Goal: Register for event/course

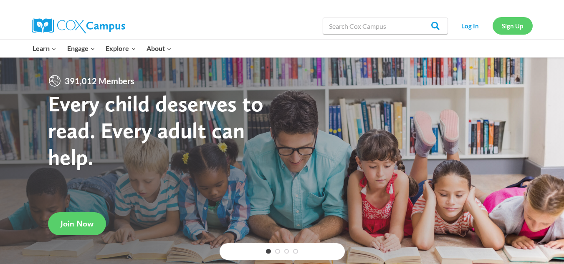
click at [508, 23] on link "Sign Up" at bounding box center [513, 25] width 40 height 17
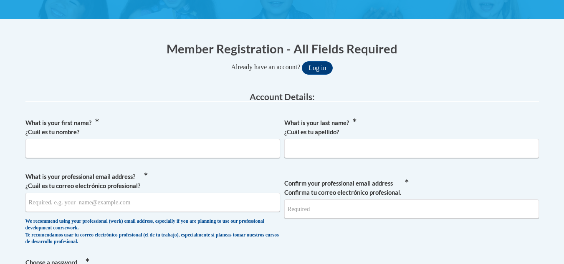
scroll to position [138, 0]
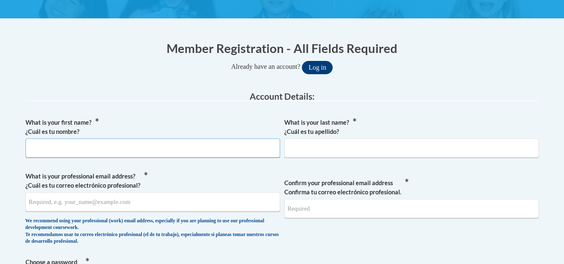
click at [152, 144] on input "What is your first name? ¿Cuál es tu nombre?" at bounding box center [152, 148] width 255 height 19
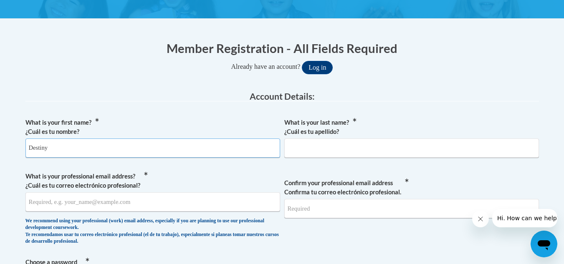
type input "Destiny"
click at [306, 139] on input "What is your last name? ¿Cuál es tu apellido?" at bounding box center [411, 148] width 255 height 19
type input "Manson"
click at [124, 200] on input "What is your professional email address? ¿Cuál es tu correo electrónico profesi…" at bounding box center [152, 201] width 255 height 19
type input "mansondestiny54@gmail.com"
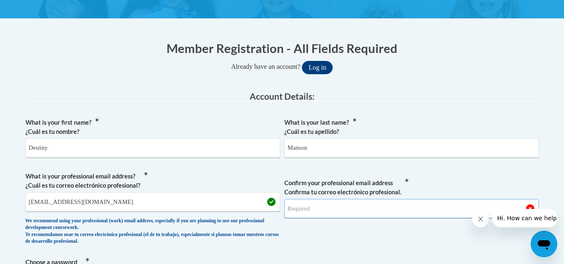
click at [305, 205] on input "Confirm your professional email address Confirma tu correo electrónico profesio…" at bounding box center [411, 208] width 255 height 19
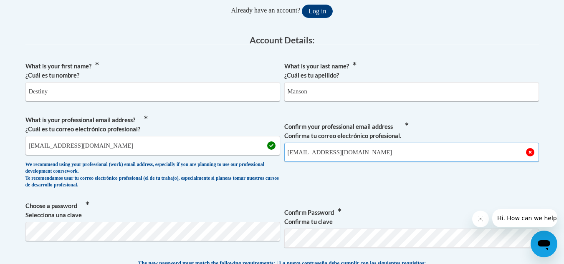
scroll to position [195, 0]
type input "mansondestiny54@gmail.com"
click at [351, 181] on span "Confirm your professional email address Confirma tu correo electrónico profesio…" at bounding box center [411, 153] width 255 height 77
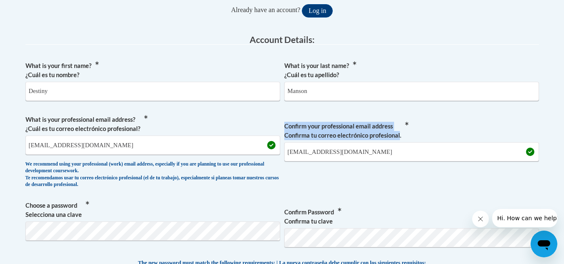
click at [351, 181] on span "Confirm your professional email address Confirma tu correo electrónico profesio…" at bounding box center [411, 153] width 255 height 77
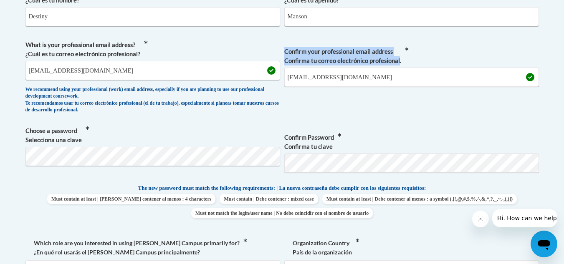
scroll to position [271, 0]
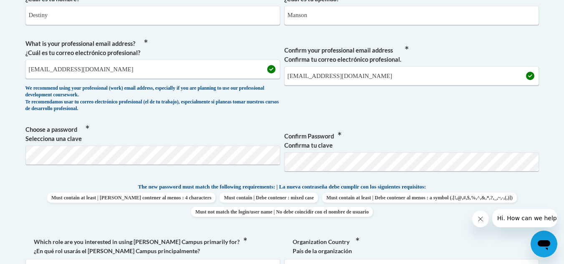
click at [341, 98] on span "Confirm your professional email address Confirma tu correo electrónico profesio…" at bounding box center [411, 77] width 255 height 77
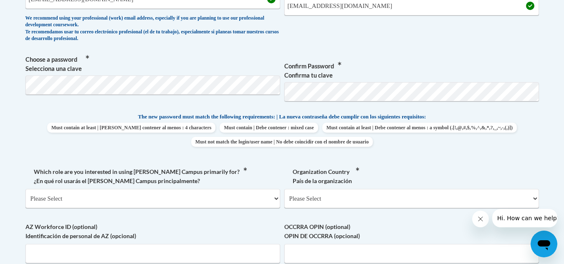
scroll to position [341, 0]
click at [179, 200] on select "Please Select College/University | Colegio/Universidad Community/Nonprofit Part…" at bounding box center [152, 198] width 255 height 19
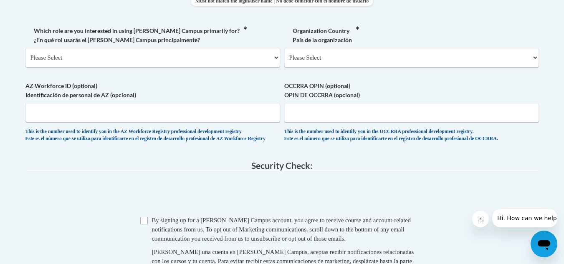
scroll to position [481, 0]
click at [164, 63] on select "Please Select College/University | Colegio/Universidad Community/Nonprofit Part…" at bounding box center [152, 58] width 255 height 19
click at [168, 49] on select "Please Select College/University | Colegio/Universidad Community/Nonprofit Part…" at bounding box center [152, 58] width 255 height 19
click at [304, 62] on select "Please Select United States | Estados Unidos Outside of the United States | Fue…" at bounding box center [411, 58] width 255 height 19
select select "ad49bcad-a171-4b2e-b99c-48b446064914"
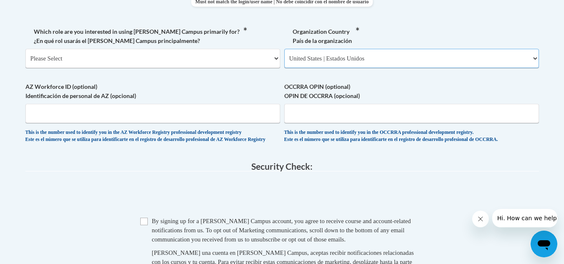
click at [284, 49] on select "Please Select United States | Estados Unidos Outside of the United States | Fue…" at bounding box center [411, 58] width 255 height 19
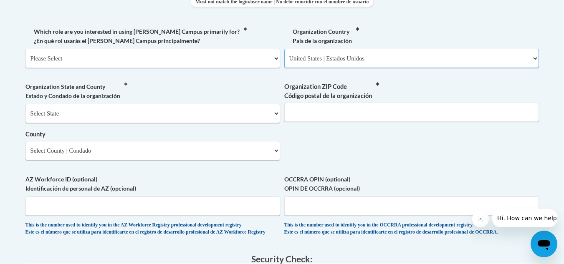
click at [325, 54] on select "Please Select United States | Estados Unidos Outside of the United States | Fue…" at bounding box center [411, 58] width 255 height 19
click at [284, 49] on select "Please Select United States | Estados Unidos Outside of the United States | Fue…" at bounding box center [411, 58] width 255 height 19
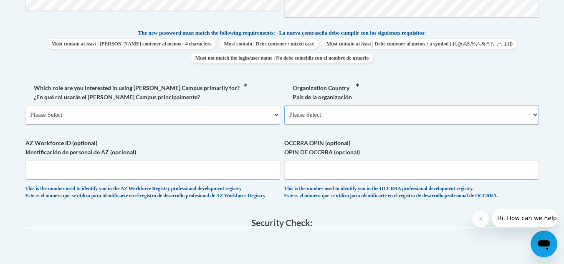
scroll to position [424, 0]
click at [139, 115] on select "Please Select College/University | Colegio/Universidad Community/Nonprofit Part…" at bounding box center [152, 115] width 255 height 19
click at [129, 112] on select "Please Select College/University | Colegio/Universidad Community/Nonprofit Part…" at bounding box center [152, 115] width 255 height 19
click at [328, 118] on select "Please Select United States | Estados Unidos Outside of the United States | Fue…" at bounding box center [411, 115] width 255 height 19
click at [214, 143] on label "AZ Workforce ID (optional) Identificación de personal de AZ (opcional)" at bounding box center [152, 148] width 255 height 18
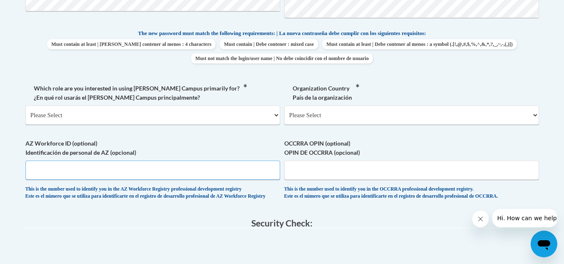
click at [214, 161] on input "AZ Workforce ID (optional) Identificación de personal de AZ (opcional)" at bounding box center [152, 170] width 255 height 19
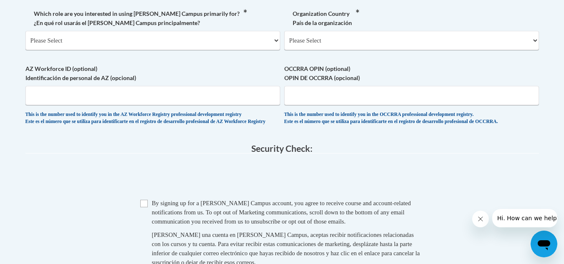
scroll to position [497, 0]
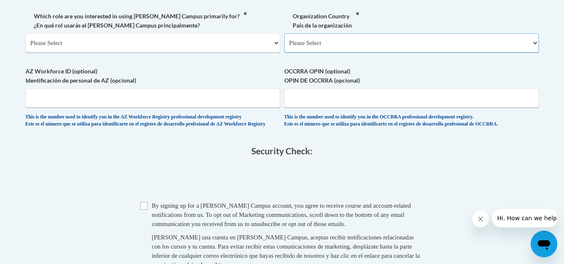
click at [316, 40] on select "Please Select United States | Estados Unidos Outside of the United States | Fue…" at bounding box center [411, 42] width 255 height 19
select select "ad49bcad-a171-4b2e-b99c-48b446064914"
click at [284, 33] on select "Please Select United States | Estados Unidos Outside of the United States | Fue…" at bounding box center [411, 42] width 255 height 19
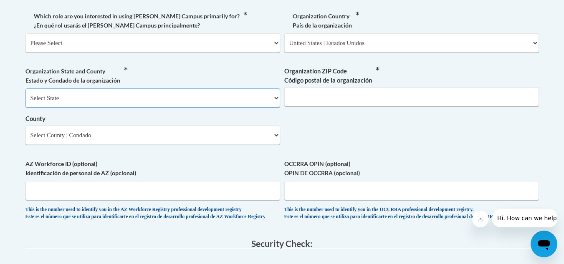
click at [111, 99] on select "Select State Alabama Alaska Arizona Arkansas California Colorado Connecticut De…" at bounding box center [152, 97] width 255 height 19
select select "Georgia"
click at [25, 88] on select "Select State Alabama Alaska Arizona Arkansas California Colorado Connecticut De…" at bounding box center [152, 97] width 255 height 19
click at [317, 99] on input "Organization ZIP Code Código postal de la organización" at bounding box center [411, 96] width 255 height 19
type input "30144"
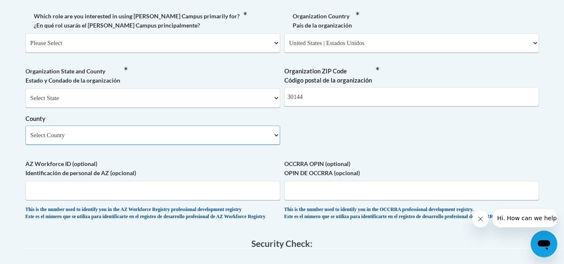
click at [171, 132] on select "Select County Appling Atkinson Bacon Baker Baldwin Banks Barrow Bartow Ben Hill…" at bounding box center [152, 135] width 255 height 19
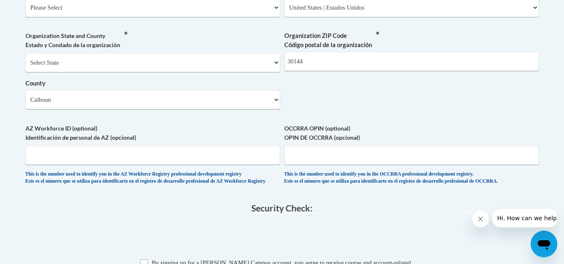
scroll to position [531, 0]
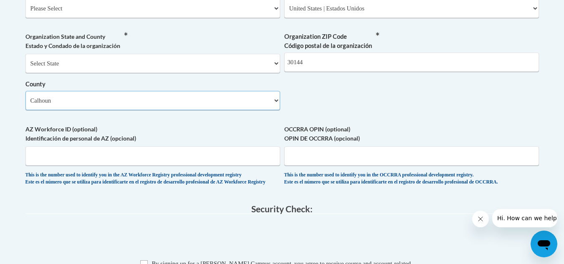
click at [171, 101] on select "Select County Appling Atkinson Bacon Baker Baldwin Banks Barrow Bartow Ben Hill…" at bounding box center [152, 100] width 255 height 19
select select "Cobb"
click at [25, 91] on select "Select County Appling Atkinson Bacon Baker Baldwin Banks Barrow Bartow Ben Hill…" at bounding box center [152, 100] width 255 height 19
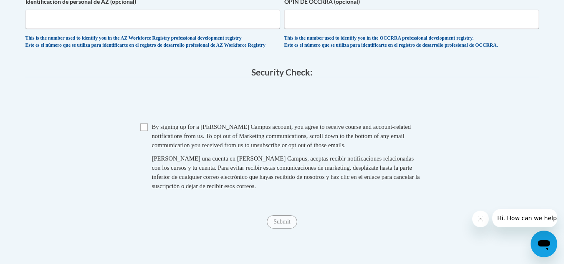
scroll to position [669, 0]
click at [144, 130] on input "Checkbox" at bounding box center [144, 127] width 8 height 8
click at [143, 130] on input "Checkbox" at bounding box center [144, 127] width 8 height 8
checkbox input "false"
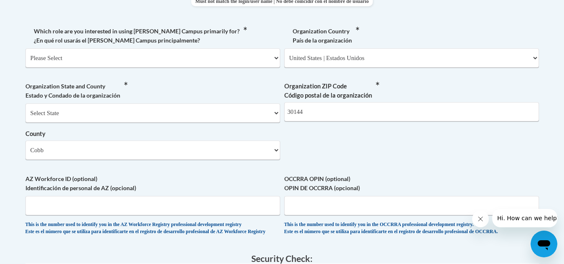
scroll to position [481, 0]
click at [171, 58] on select "Please Select College/University | Colegio/Universidad Community/Nonprofit Part…" at bounding box center [152, 58] width 255 height 19
select select "49058d88-fc43-4af8-93ac-fa8ced758464"
click at [25, 49] on select "Please Select College/University | Colegio/Universidad Community/Nonprofit Part…" at bounding box center [152, 58] width 255 height 19
select select "null"
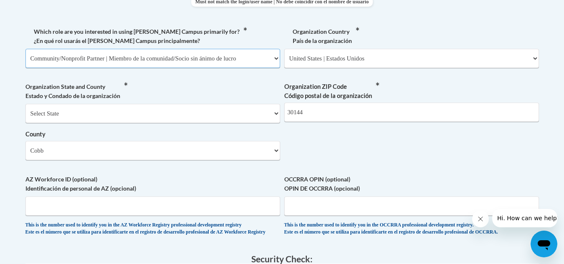
select select "null"
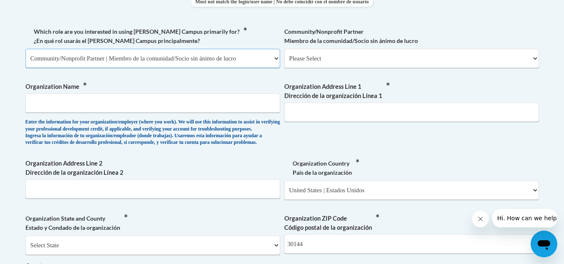
click at [127, 53] on select "Please Select College/University | Colegio/Universidad Community/Nonprofit Part…" at bounding box center [152, 58] width 255 height 19
click at [25, 49] on select "Please Select College/University | Colegio/Universidad Community/Nonprofit Part…" at bounding box center [152, 58] width 255 height 19
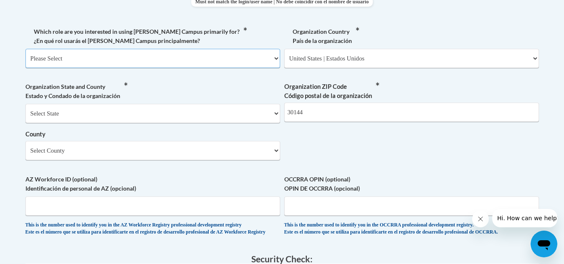
click at [93, 64] on select "Please Select College/University | Colegio/Universidad Community/Nonprofit Part…" at bounding box center [152, 58] width 255 height 19
click at [25, 49] on select "Please Select College/University | Colegio/Universidad Community/Nonprofit Part…" at bounding box center [152, 58] width 255 height 19
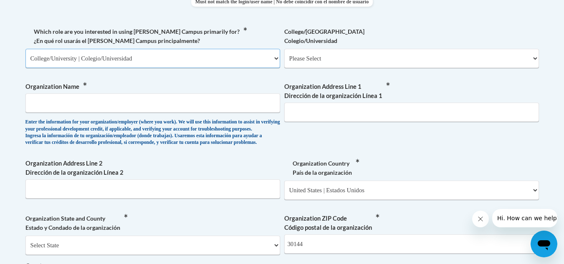
click at [93, 53] on select "Please Select College/University | Colegio/Universidad Community/Nonprofit Part…" at bounding box center [152, 58] width 255 height 19
select select "3271ce3a-a928-4b91-bcec-7d68f79f4f34"
click at [25, 49] on select "Please Select College/University | Colegio/Universidad Community/Nonprofit Part…" at bounding box center [152, 58] width 255 height 19
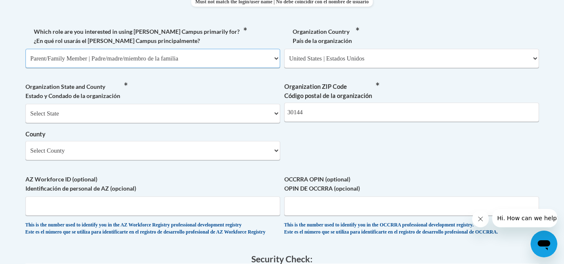
click at [103, 63] on select "Please Select College/University | Colegio/Universidad Community/Nonprofit Part…" at bounding box center [152, 58] width 255 height 19
click at [25, 49] on select "Please Select College/University | Colegio/Universidad Community/Nonprofit Part…" at bounding box center [152, 58] width 255 height 19
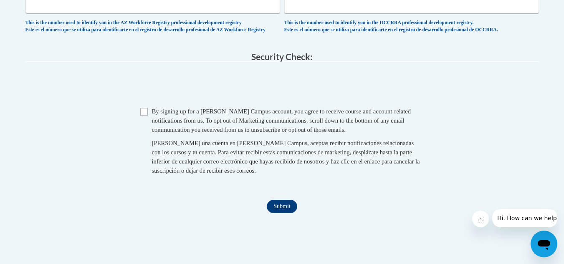
scroll to position [716, 0]
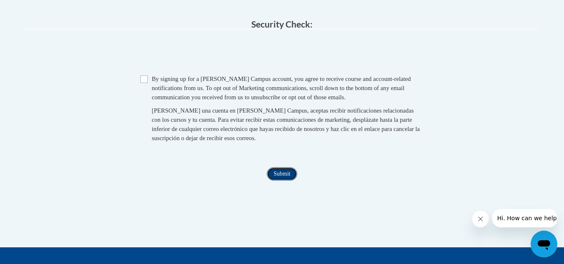
click at [278, 181] on input "Submit" at bounding box center [282, 173] width 30 height 13
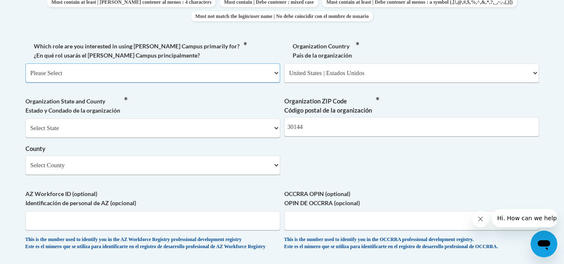
scroll to position [466, 0]
click at [175, 76] on select "Please Select College/University | Colegio/Universidad Community/Nonprofit Part…" at bounding box center [152, 73] width 255 height 19
select select "5a18ea06-2b54-4451-96f2-d152daf9eac5"
click at [25, 64] on select "Please Select College/University | Colegio/Universidad Community/Nonprofit Part…" at bounding box center [152, 73] width 255 height 19
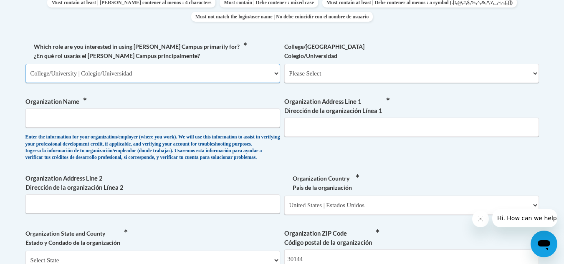
click at [159, 72] on select "Please Select College/University | Colegio/Universidad Community/Nonprofit Part…" at bounding box center [152, 73] width 255 height 19
click at [154, 71] on select "Please Select College/University | Colegio/Universidad Community/Nonprofit Part…" at bounding box center [152, 73] width 255 height 19
click at [62, 118] on input "Organization Name" at bounding box center [152, 118] width 255 height 19
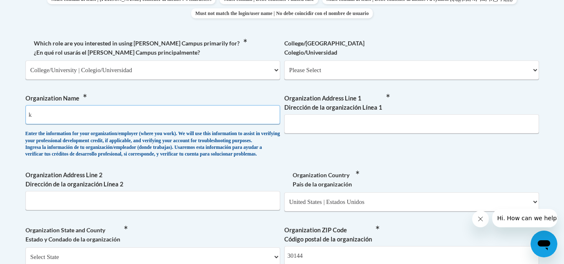
type input "k"
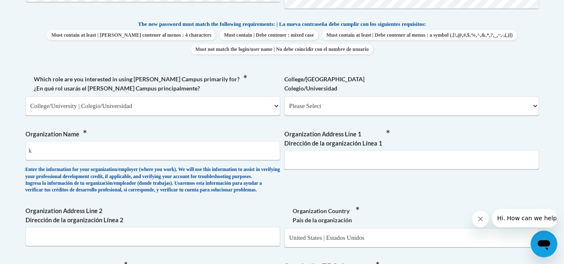
scroll to position [433, 0]
click at [106, 111] on select "Please Select College/University | Colegio/Universidad Community/Nonprofit Part…" at bounding box center [152, 106] width 255 height 19
select select "3271ce3a-a928-4b91-bcec-7d68f79f4f34"
click at [25, 97] on select "Please Select College/University | Colegio/Universidad Community/Nonprofit Part…" at bounding box center [152, 106] width 255 height 19
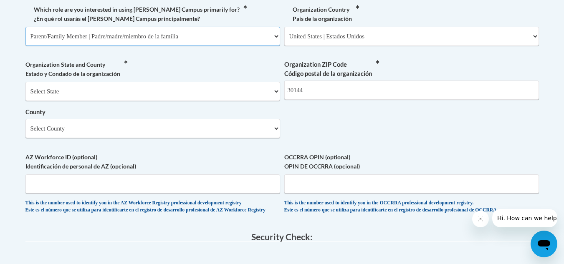
scroll to position [504, 0]
click at [118, 92] on select "Select State Alabama Alaska Arizona Arkansas California Colorado Connecticut De…" at bounding box center [152, 90] width 255 height 19
select select "Georgia"
click at [25, 81] on select "Select State Alabama Alaska Arizona Arkansas California Colorado Connecticut De…" at bounding box center [152, 90] width 255 height 19
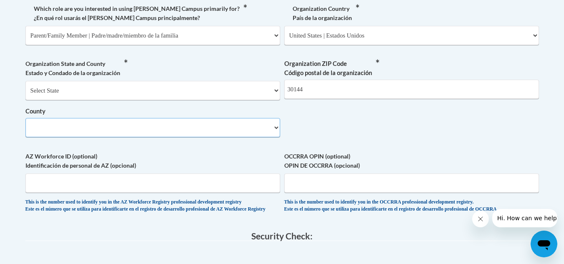
click at [66, 125] on select "County" at bounding box center [152, 127] width 255 height 19
click at [25, 118] on select "Select County Appling Atkinson Bacon Baker Baldwin Banks Barrow Bartow Ben Hill…" at bounding box center [152, 127] width 255 height 19
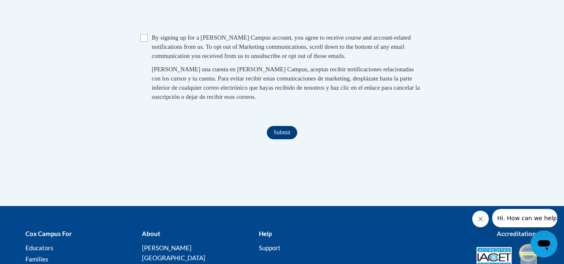
scroll to position [761, 0]
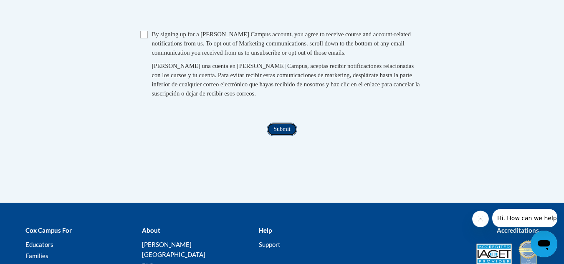
click at [276, 134] on input "Submit" at bounding box center [282, 129] width 30 height 13
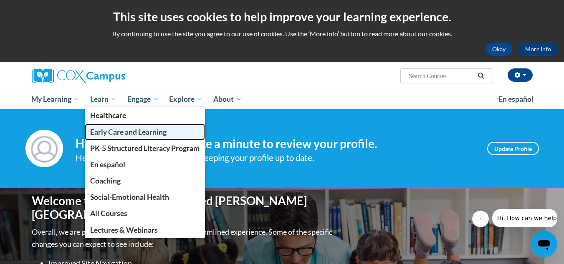
click at [113, 131] on span "Early Care and Learning" at bounding box center [128, 132] width 76 height 9
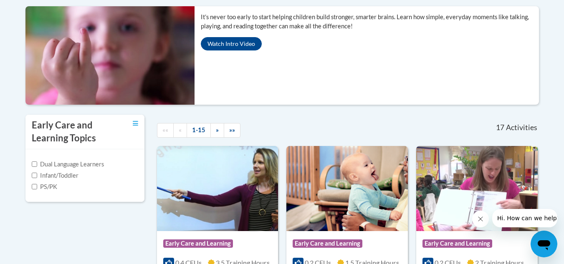
scroll to position [180, 0]
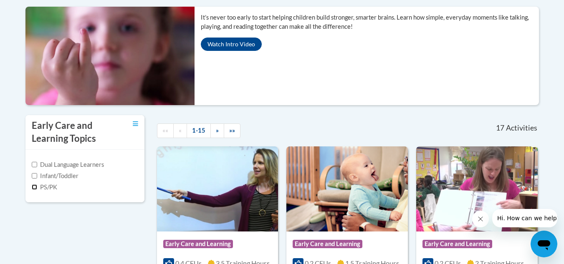
click at [33, 187] on input "PS/PK" at bounding box center [34, 186] width 5 height 5
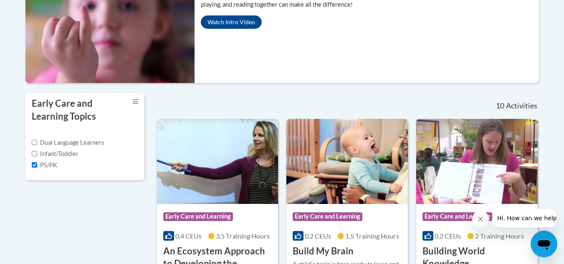
scroll to position [158, 0]
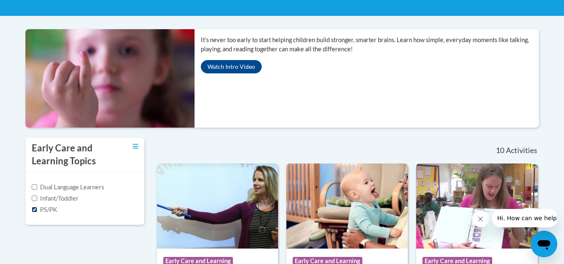
click at [36, 210] on input "PS/PK" at bounding box center [34, 209] width 5 height 5
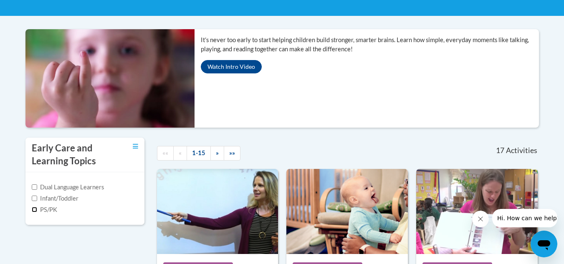
click at [36, 210] on input "PS/PK" at bounding box center [34, 209] width 5 height 5
checkbox input "true"
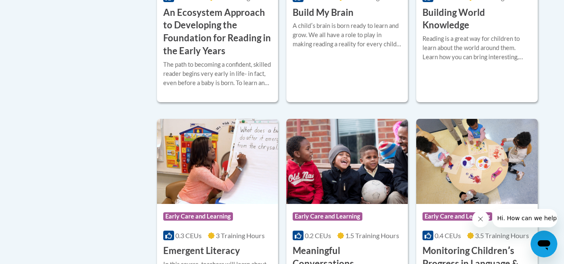
scroll to position [444, 0]
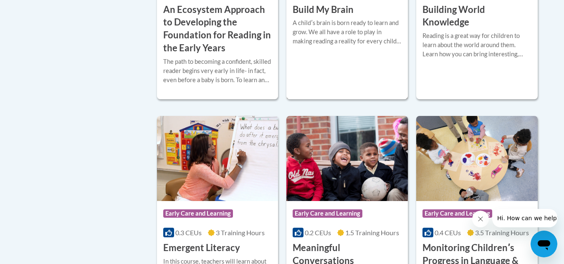
click at [334, 43] on div "A childʹs brain is born ready to learn and grow. We all have a role to play in …" at bounding box center [347, 32] width 109 height 28
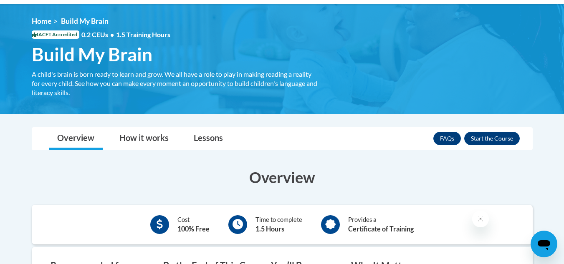
scroll to position [104, 0]
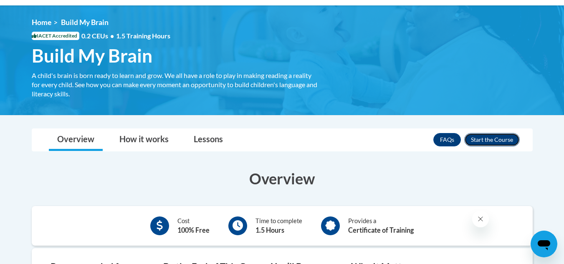
click at [482, 144] on button "Enroll" at bounding box center [492, 139] width 56 height 13
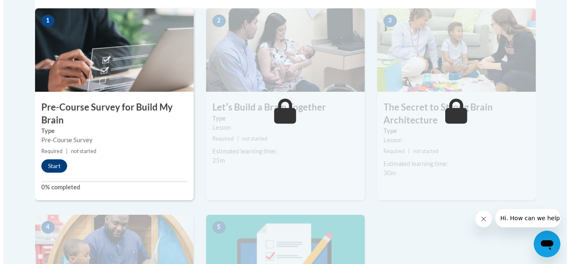
scroll to position [283, 0]
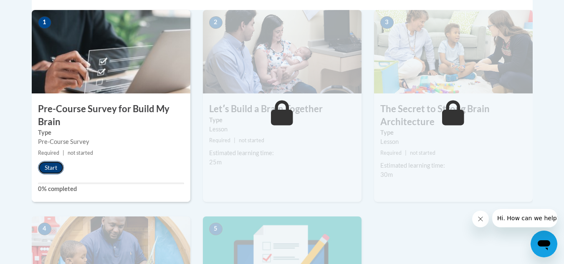
click at [45, 169] on button "Start" at bounding box center [51, 167] width 26 height 13
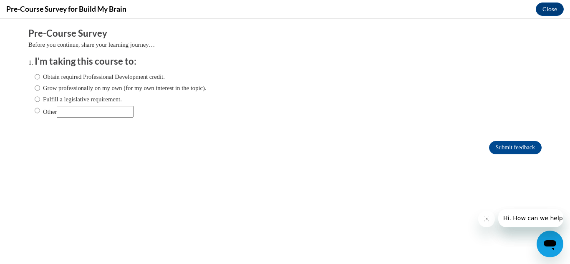
scroll to position [0, 0]
click at [61, 76] on label "Obtain required Professional Development credit." at bounding box center [100, 76] width 130 height 9
click at [40, 76] on input "Obtain required Professional Development credit." at bounding box center [37, 76] width 5 height 9
radio input "true"
click at [511, 143] on input "Submit feedback" at bounding box center [515, 147] width 53 height 13
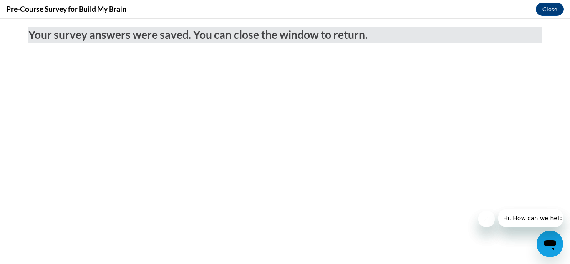
drag, startPoint x: 198, startPoint y: 156, endPoint x: 154, endPoint y: 146, distance: 45.1
click at [154, 146] on body "Your survey answers were saved. You can close the window to return." at bounding box center [285, 141] width 570 height 245
click at [545, 9] on button "Close" at bounding box center [550, 9] width 28 height 13
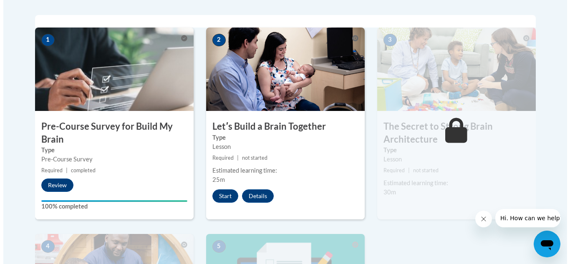
scroll to position [266, 0]
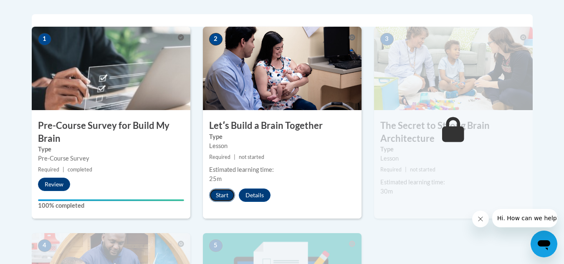
click at [214, 197] on button "Start" at bounding box center [222, 195] width 26 height 13
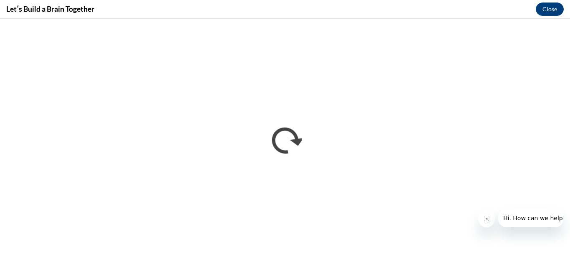
scroll to position [0, 0]
